Goal: Task Accomplishment & Management: Manage account settings

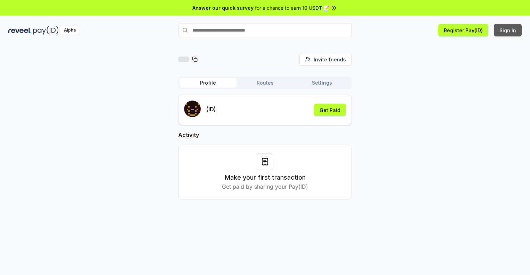
click at [508, 30] on button "Sign In" at bounding box center [508, 30] width 28 height 12
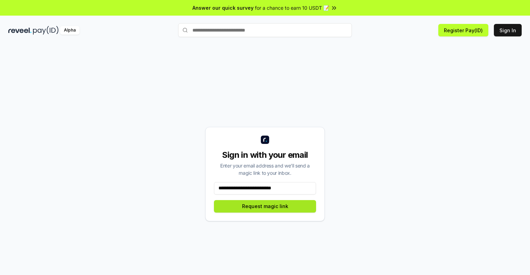
type input "**********"
click at [265, 206] on button "Request magic link" at bounding box center [265, 206] width 102 height 12
